Goal: Transaction & Acquisition: Purchase product/service

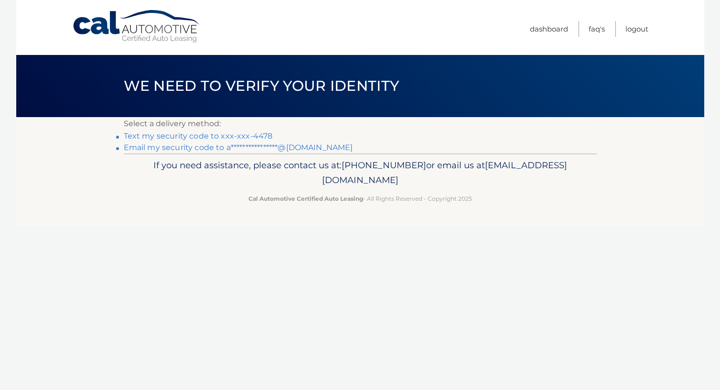
click at [229, 136] on link "Text my security code to xxx-xxx-4478" at bounding box center [198, 135] width 149 height 9
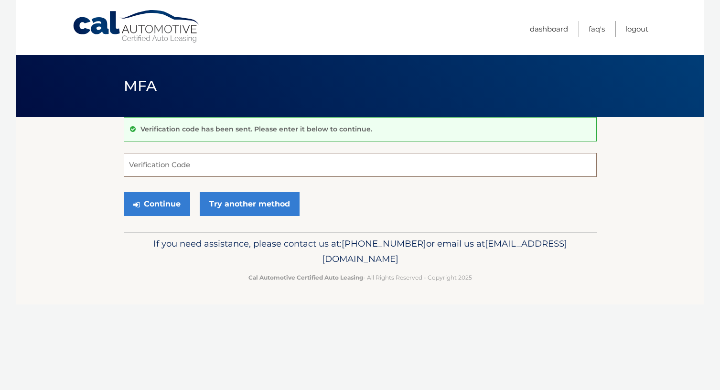
click at [146, 166] on input "Verification Code" at bounding box center [360, 165] width 473 height 24
type input "397661"
click at [156, 203] on button "Continue" at bounding box center [157, 204] width 66 height 24
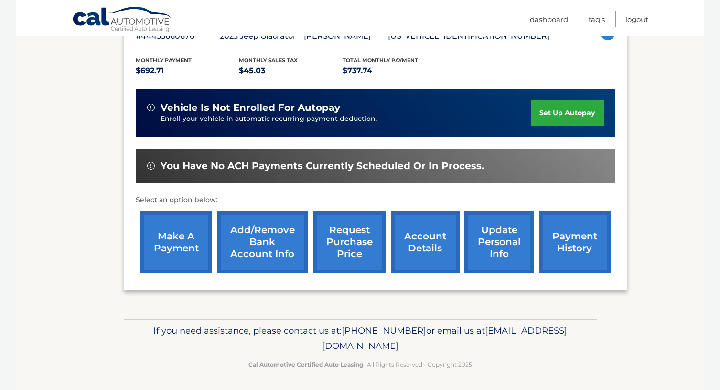
scroll to position [187, 0]
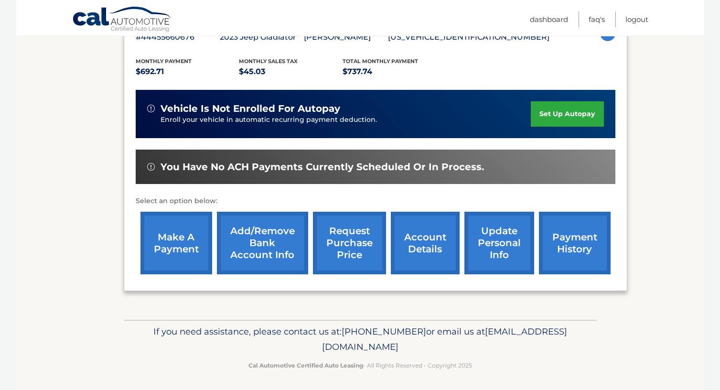
click at [175, 244] on link "make a payment" at bounding box center [176, 243] width 72 height 63
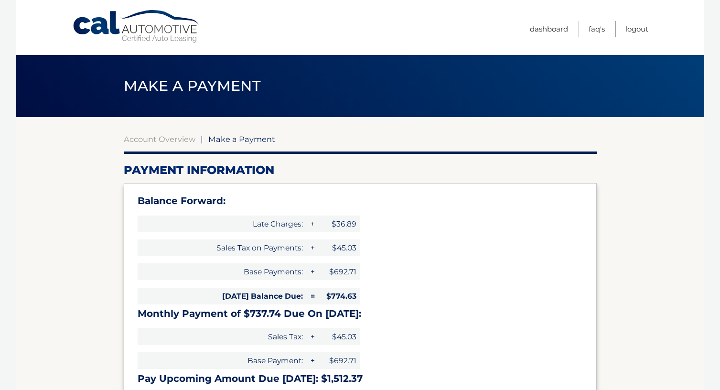
select select "YmM0NmI4YjAtOGM4YS00YzA0LTg3YmMtYTdiZjhkZjBlNDEx"
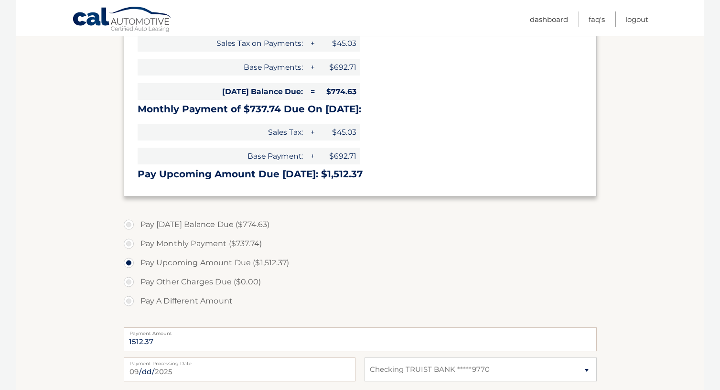
scroll to position [205, 0]
click at [130, 220] on label "Pay Today's Balance Due ($774.63)" at bounding box center [360, 223] width 473 height 19
click at [130, 220] on input "Pay Today's Balance Due ($774.63)" at bounding box center [132, 221] width 10 height 15
radio input "true"
type input "774.63"
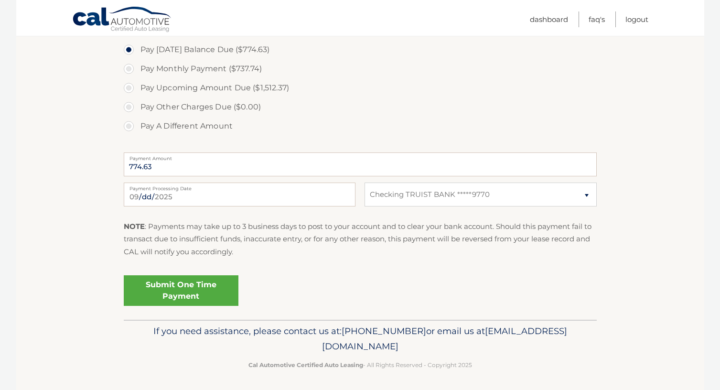
scroll to position [379, 0]
click at [182, 286] on link "Submit One Time Payment" at bounding box center [181, 291] width 115 height 31
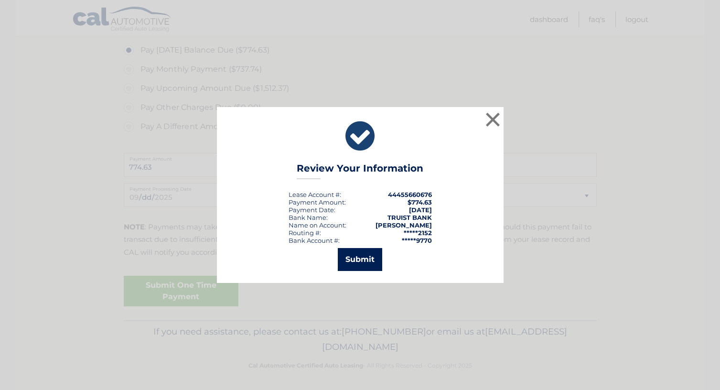
click at [356, 256] on button "Submit" at bounding box center [360, 259] width 44 height 23
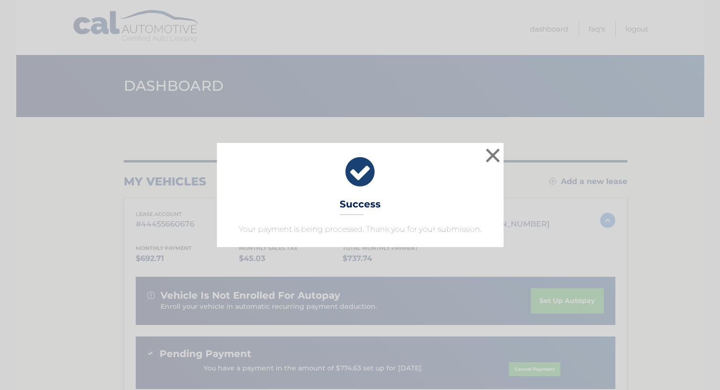
click at [642, 228] on div "× Success Your payment is being processed. Thank you for your submission." at bounding box center [360, 195] width 712 height 104
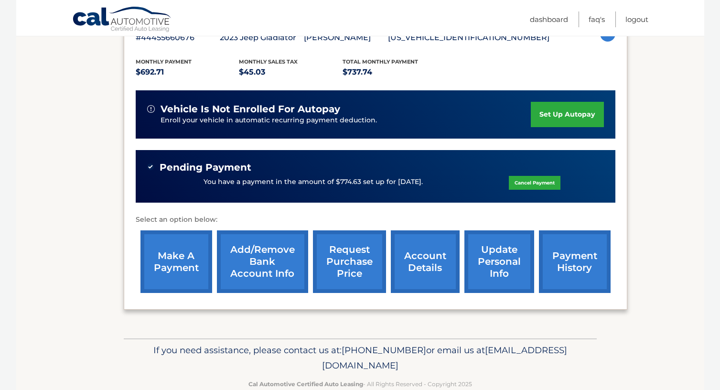
scroll to position [187, 0]
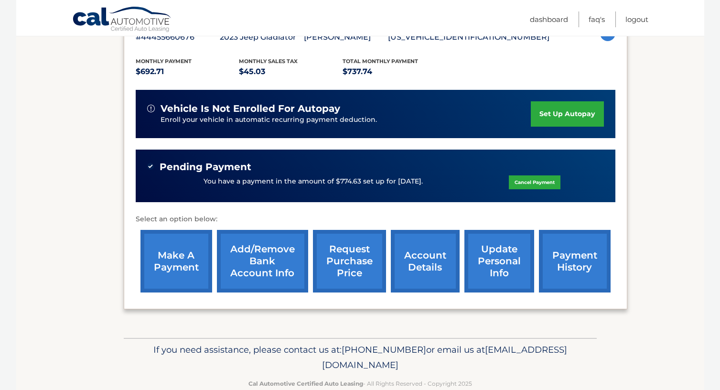
click at [586, 261] on link "payment history" at bounding box center [575, 261] width 72 height 63
click at [168, 262] on link "make a payment" at bounding box center [176, 261] width 72 height 63
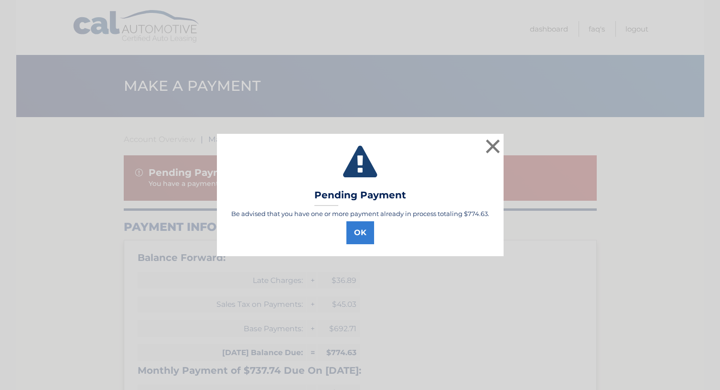
select select "YmM0NmI4YjAtOGM4YS00YzA0LTg3YmMtYTdiZjhkZjBlNDEx"
click at [361, 235] on button "OK" at bounding box center [360, 232] width 28 height 23
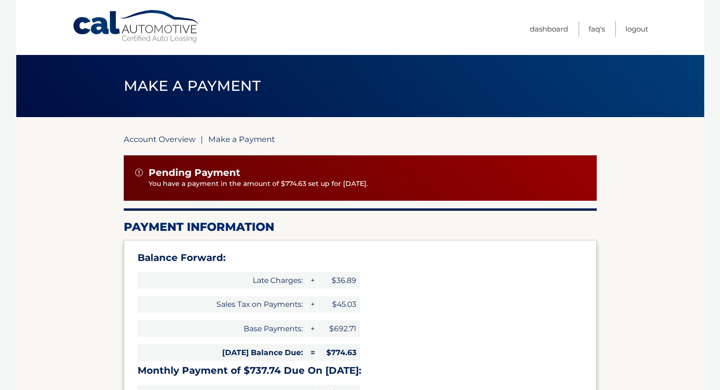
click at [152, 135] on link "Account Overview" at bounding box center [160, 139] width 72 height 10
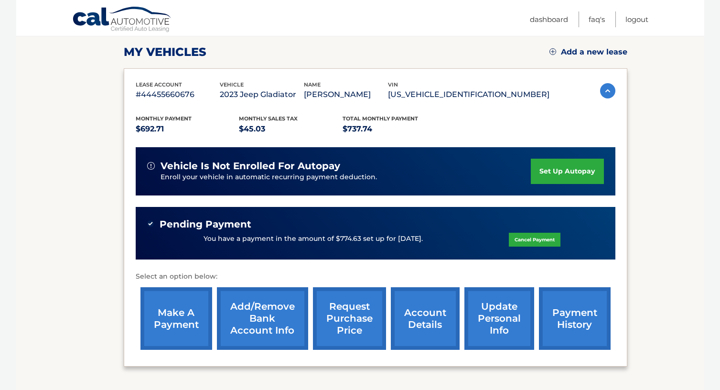
scroll to position [130, 0]
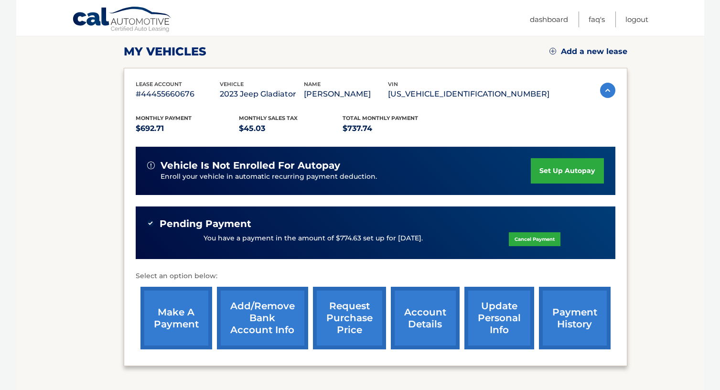
click at [415, 312] on link "account details" at bounding box center [425, 317] width 69 height 63
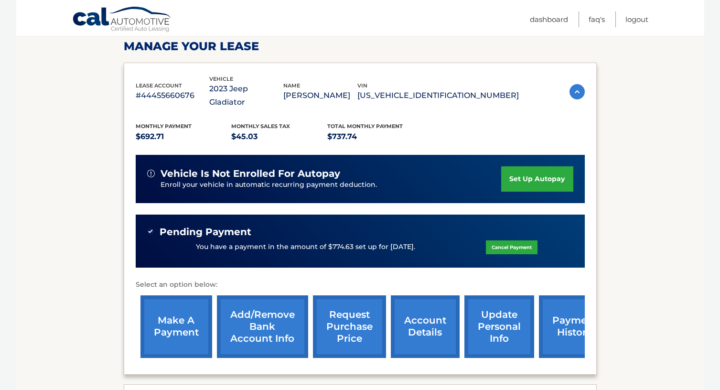
scroll to position [168, 0]
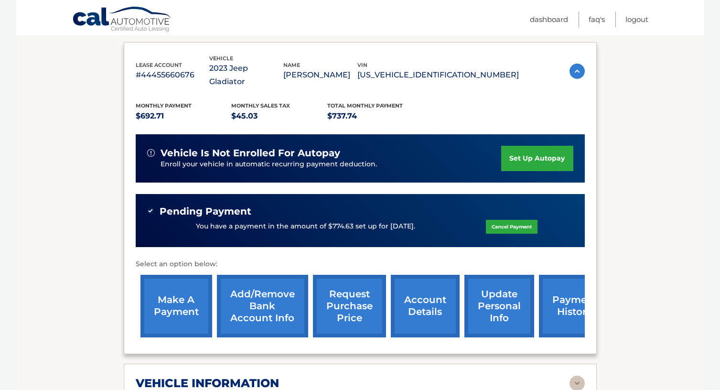
click at [506, 220] on link "Cancel Payment" at bounding box center [512, 227] width 52 height 14
click at [507, 220] on link "Cancel Payment" at bounding box center [512, 227] width 52 height 14
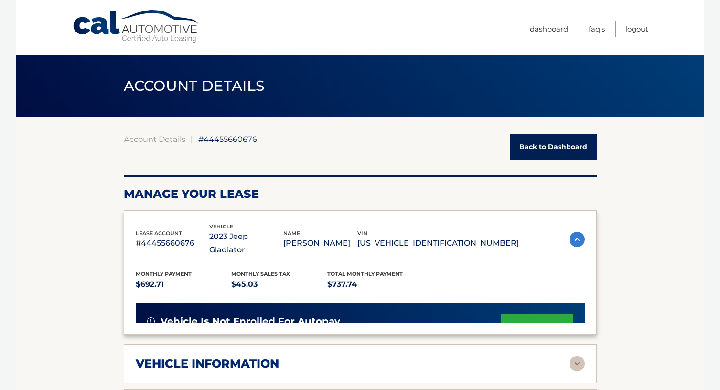
scroll to position [168, 0]
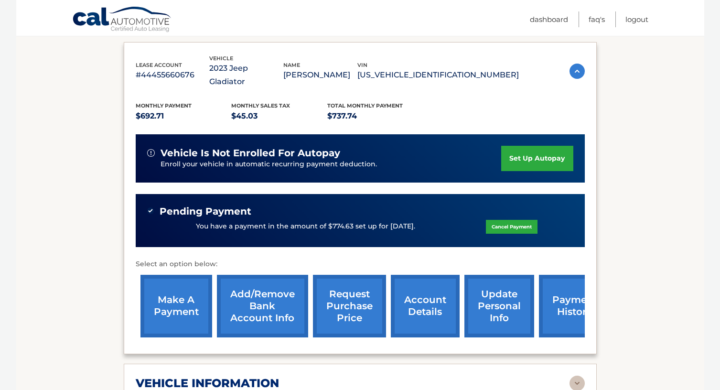
click at [507, 220] on link "Cancel Payment" at bounding box center [512, 227] width 52 height 14
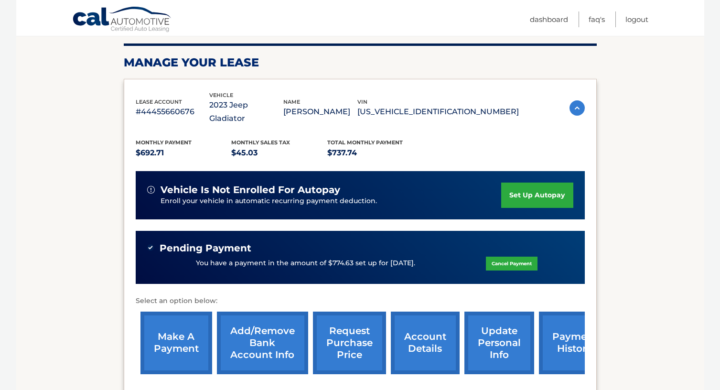
scroll to position [138, 0]
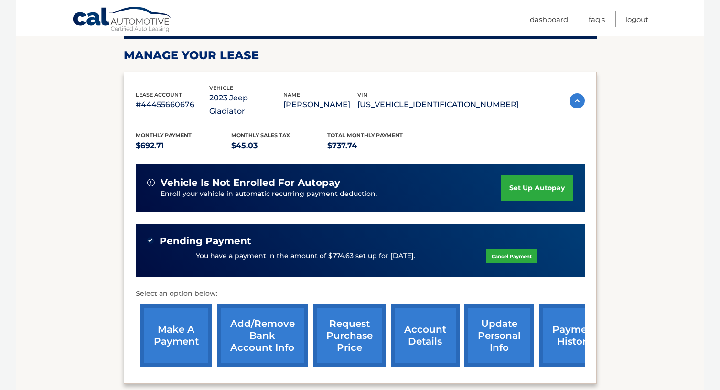
click at [516, 249] on link "Cancel Payment" at bounding box center [512, 256] width 52 height 14
click at [505, 249] on link "Cancel Payment" at bounding box center [512, 256] width 52 height 14
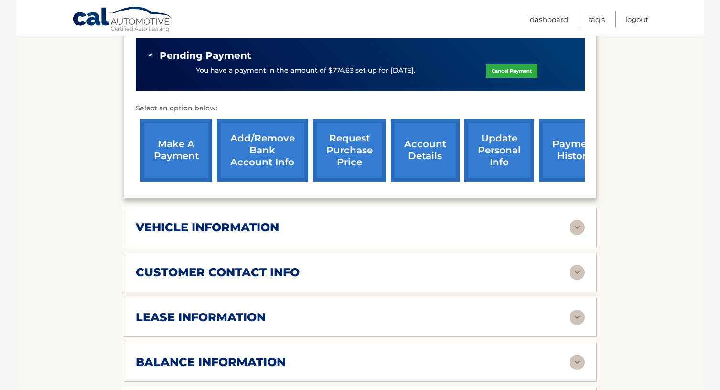
scroll to position [405, 0]
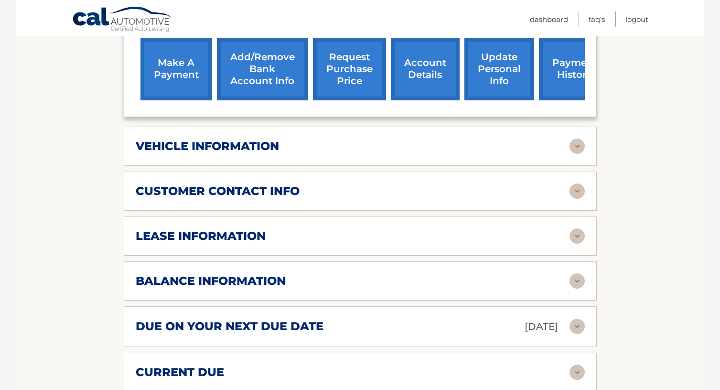
click at [574, 273] on img at bounding box center [576, 280] width 15 height 15
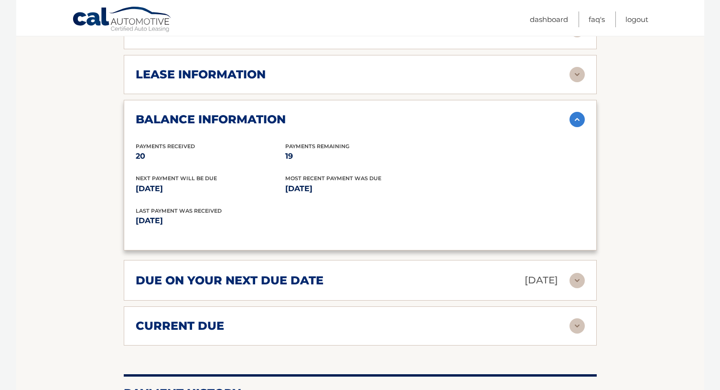
scroll to position [582, 0]
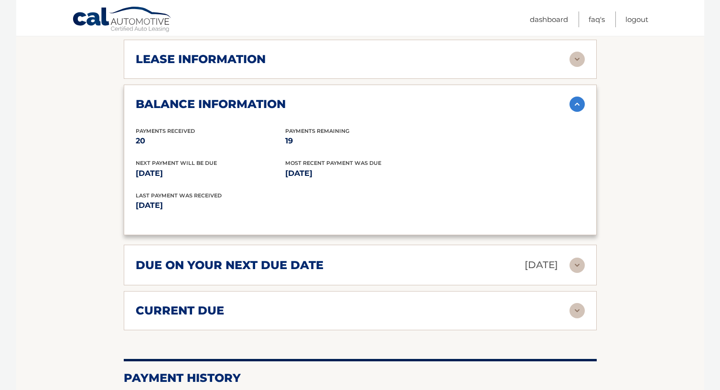
click at [577, 303] on img at bounding box center [576, 310] width 15 height 15
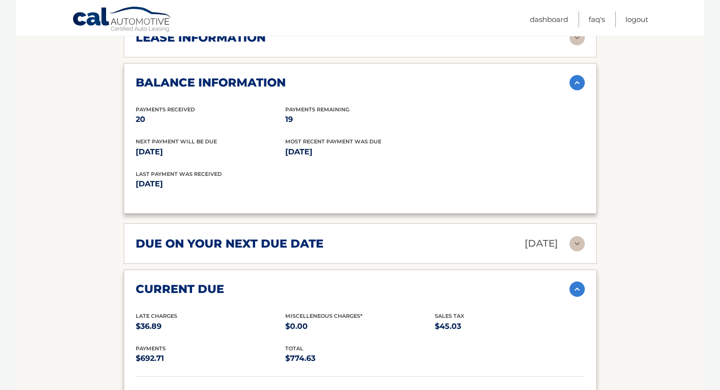
scroll to position [593, 0]
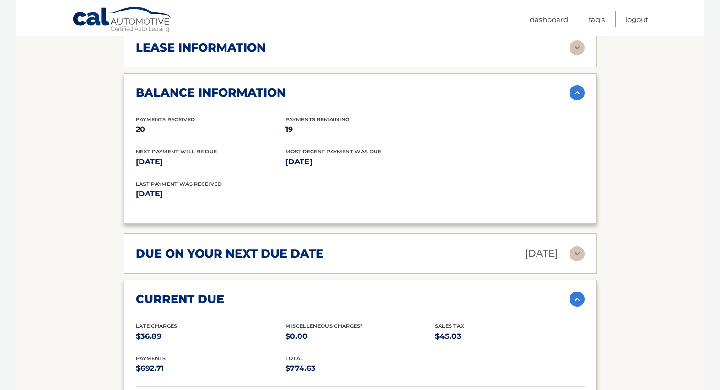
click at [576, 246] on img at bounding box center [576, 253] width 15 height 15
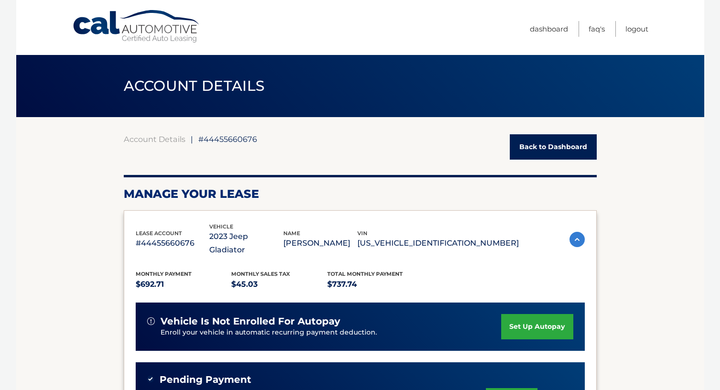
scroll to position [0, 0]
click at [543, 147] on link "Back to Dashboard" at bounding box center [552, 146] width 87 height 25
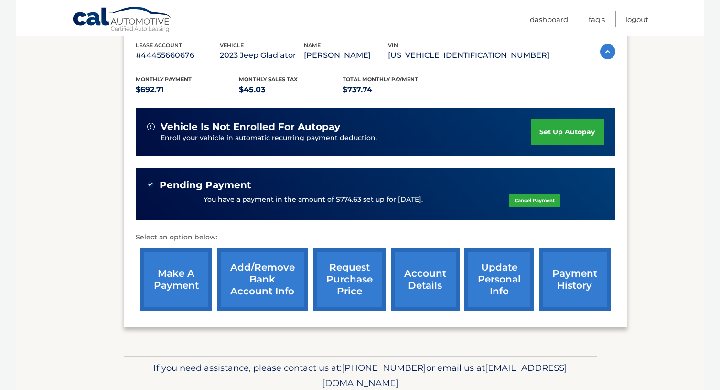
scroll to position [179, 0]
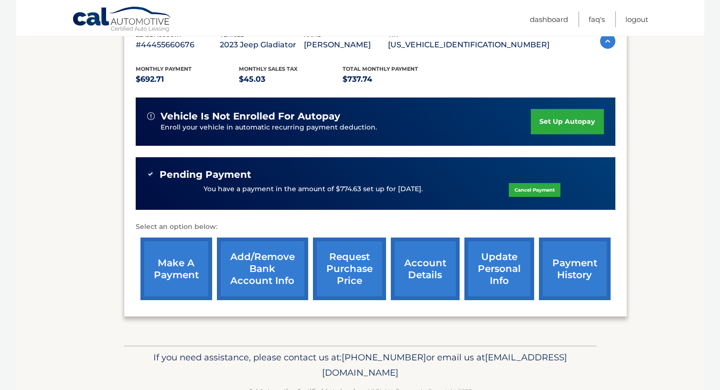
click at [531, 191] on link "Cancel Payment" at bounding box center [535, 190] width 52 height 14
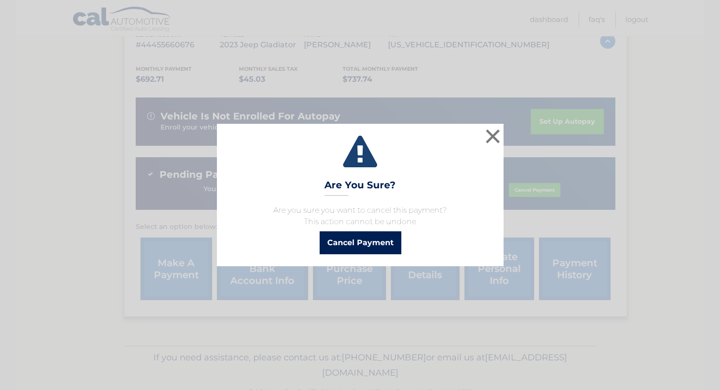
click at [369, 239] on button "Cancel Payment" at bounding box center [360, 242] width 82 height 23
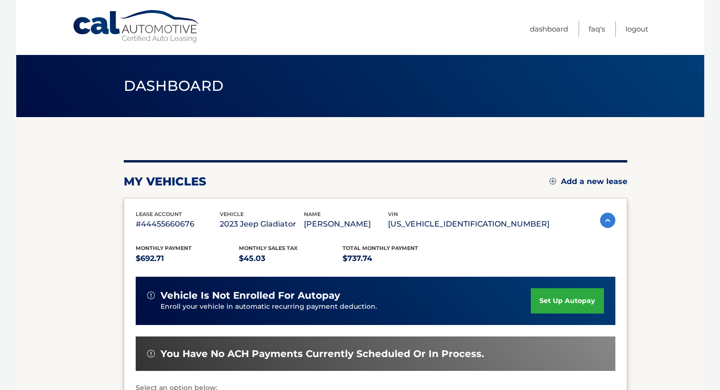
scroll to position [179, 0]
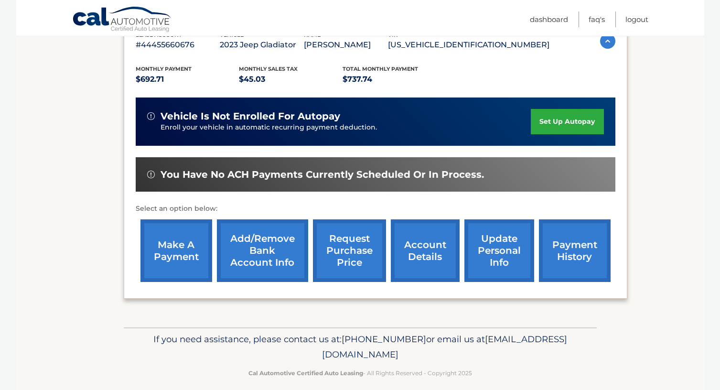
click at [166, 244] on link "make a payment" at bounding box center [176, 250] width 72 height 63
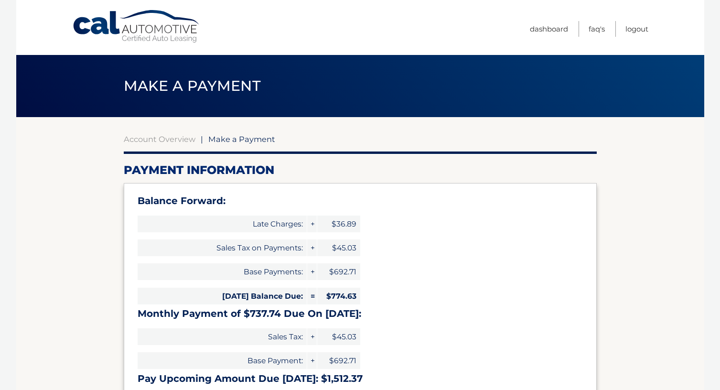
select select "YmM0NmI4YjAtOGM4YS00YzA0LTg3YmMtYTdiZjhkZjBlNDEx"
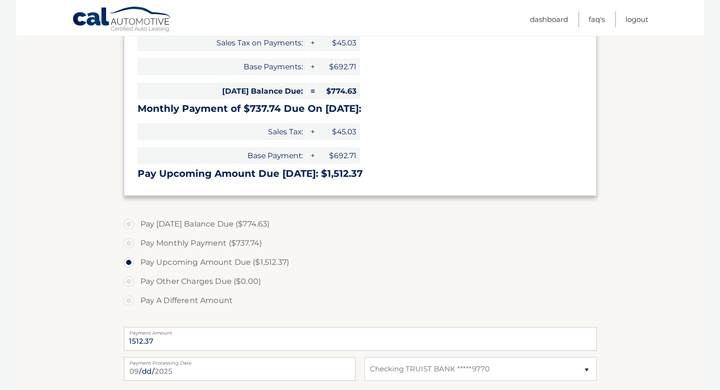
scroll to position [214, 0]
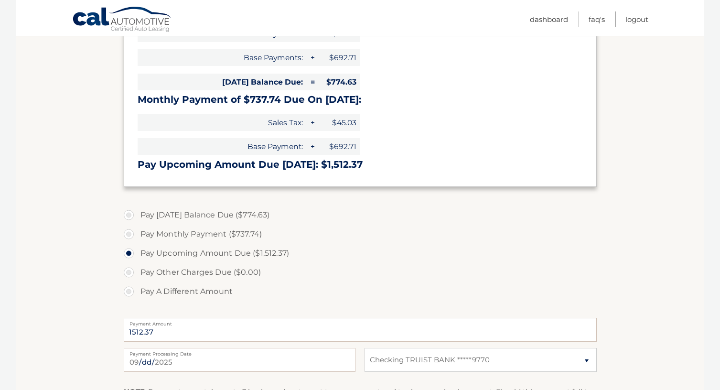
click at [127, 211] on label "Pay [DATE] Balance Due ($774.63)" at bounding box center [360, 214] width 473 height 19
click at [127, 211] on input "Pay [DATE] Balance Due ($774.63)" at bounding box center [132, 212] width 10 height 15
radio input "true"
type input "774.63"
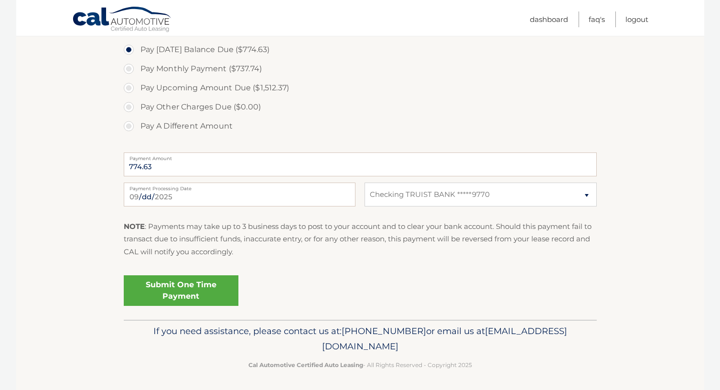
scroll to position [379, 0]
click at [191, 295] on link "Submit One Time Payment" at bounding box center [181, 291] width 115 height 31
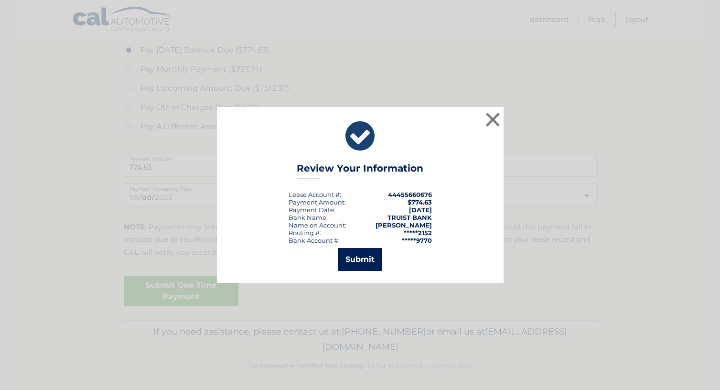
click at [367, 260] on button "Submit" at bounding box center [360, 259] width 44 height 23
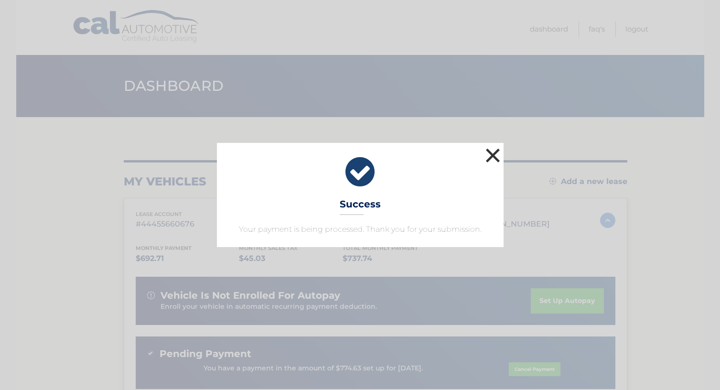
click at [491, 155] on button "×" at bounding box center [492, 155] width 19 height 19
